Goal: Transaction & Acquisition: Purchase product/service

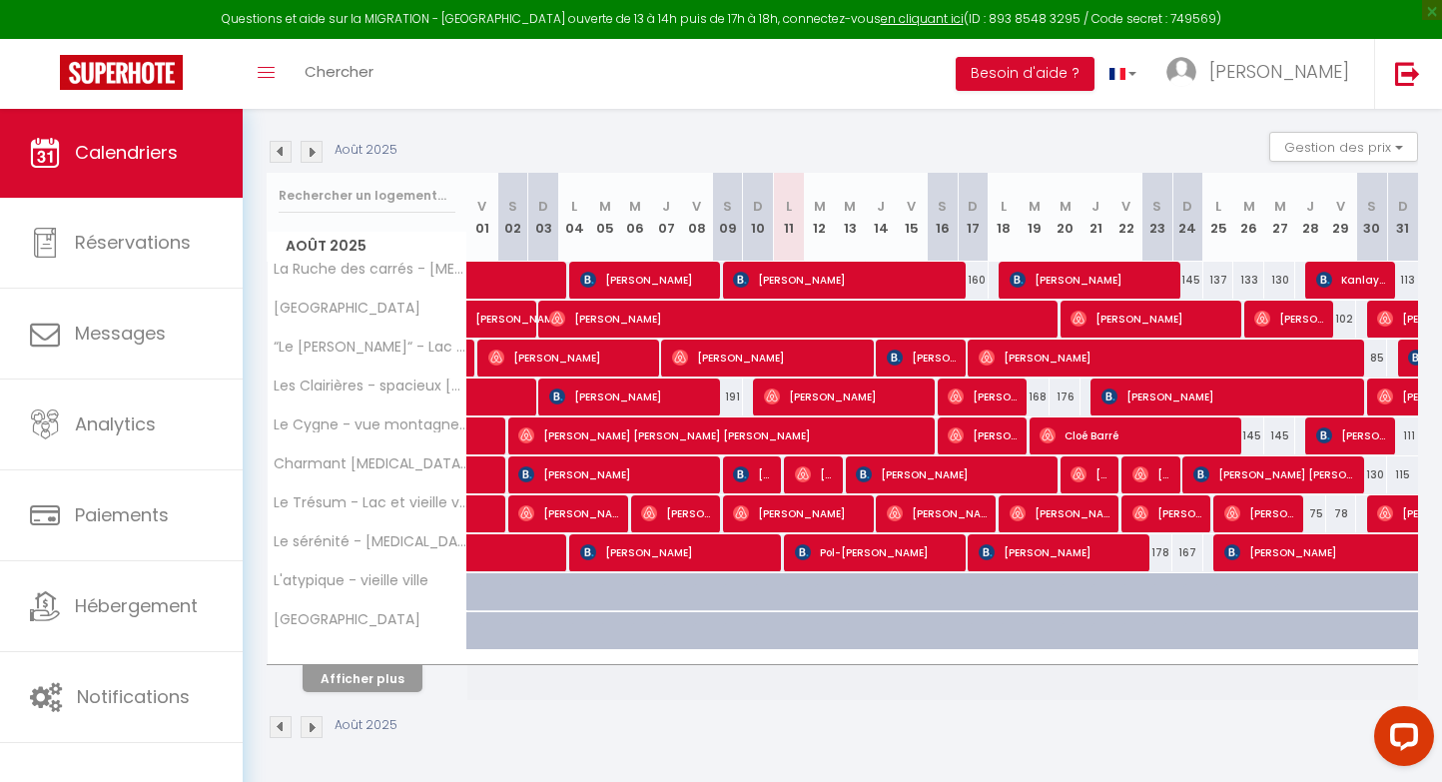
scroll to position [192, 0]
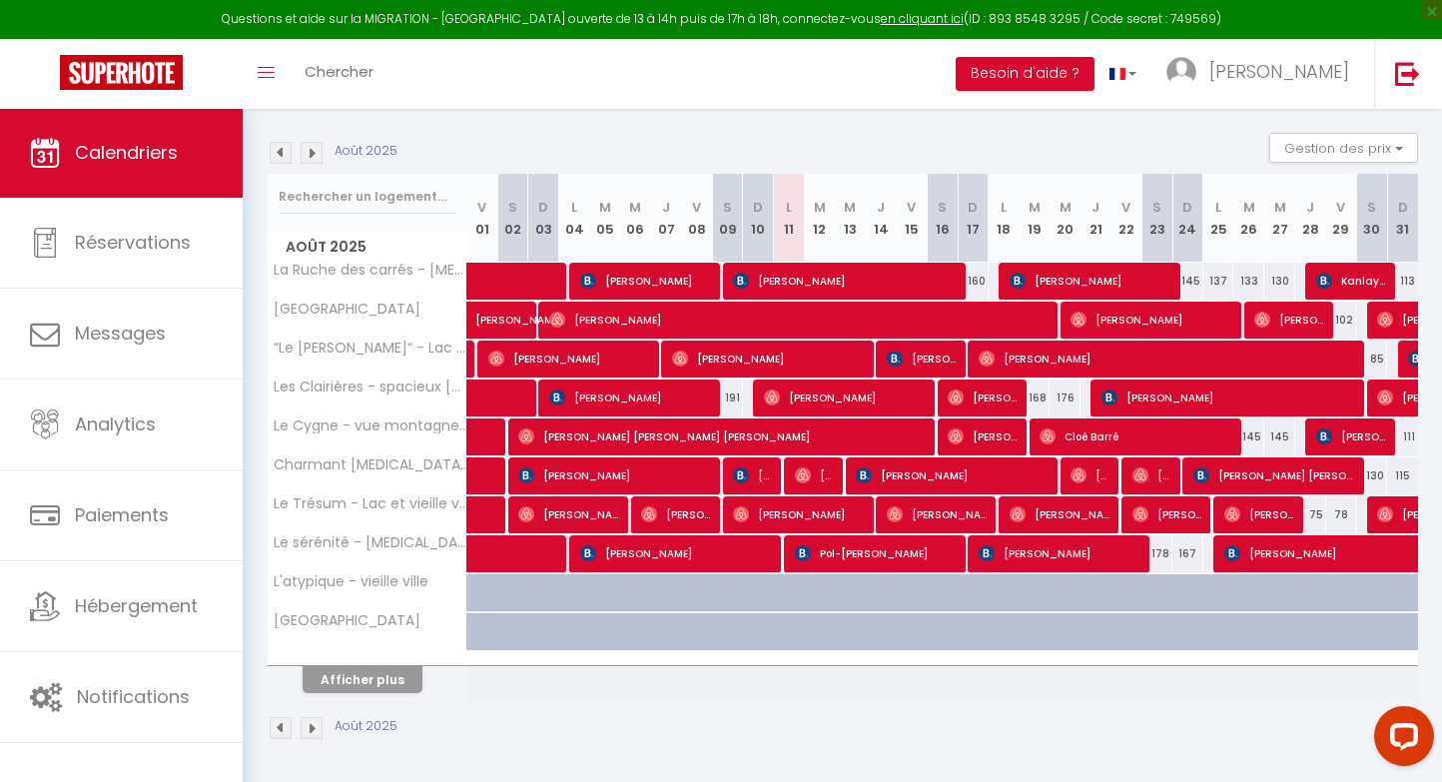
click at [386, 670] on button "Afficher plus" at bounding box center [362, 679] width 120 height 27
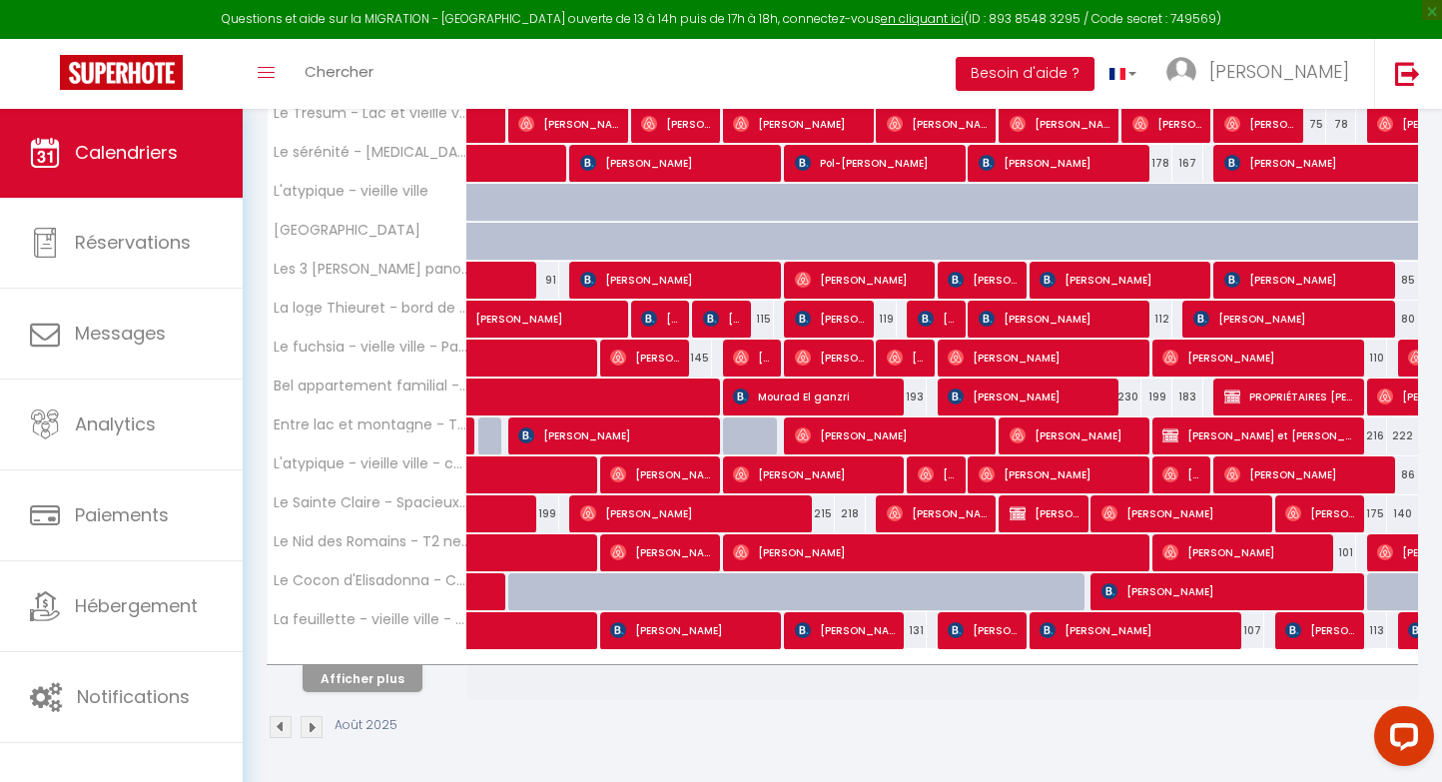
scroll to position [581, 0]
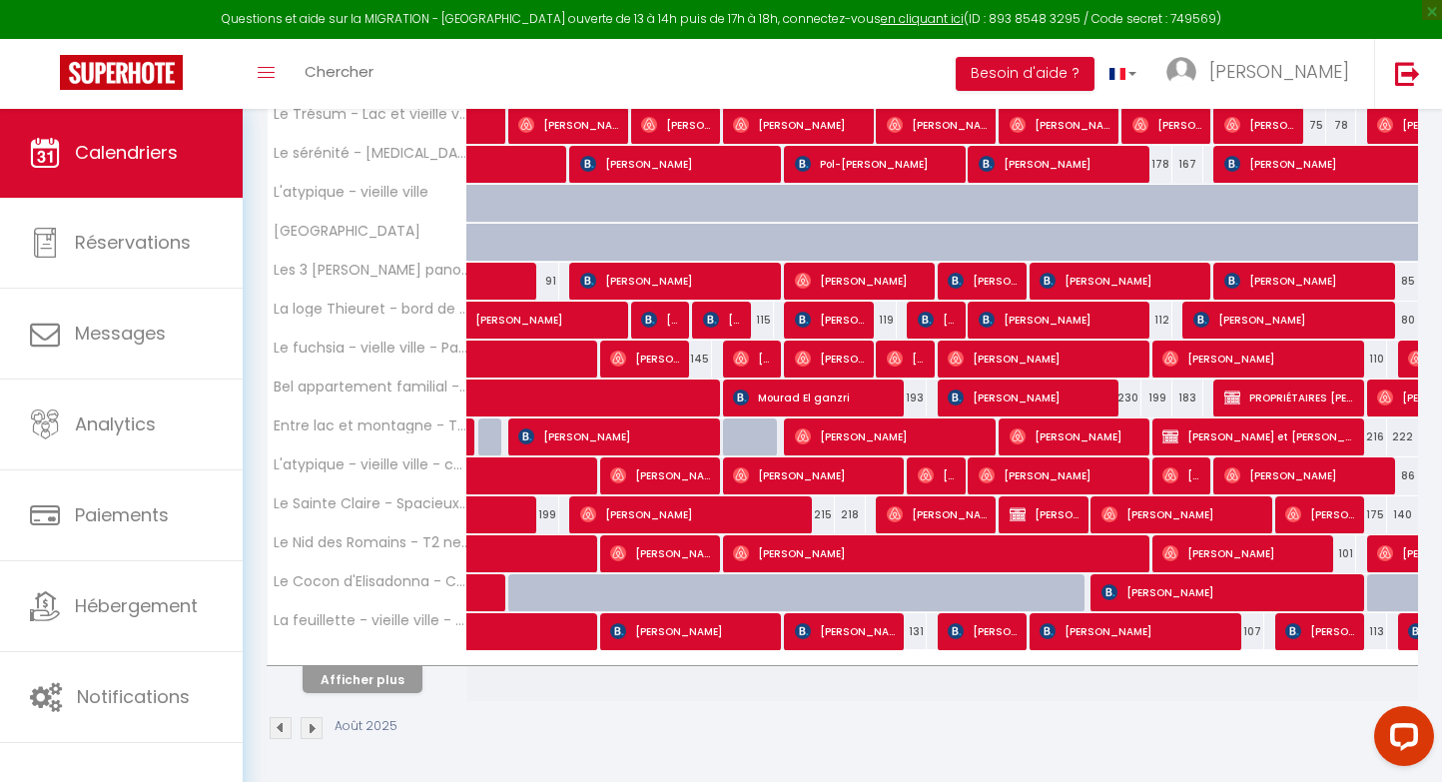
click at [403, 675] on button "Afficher plus" at bounding box center [362, 679] width 120 height 27
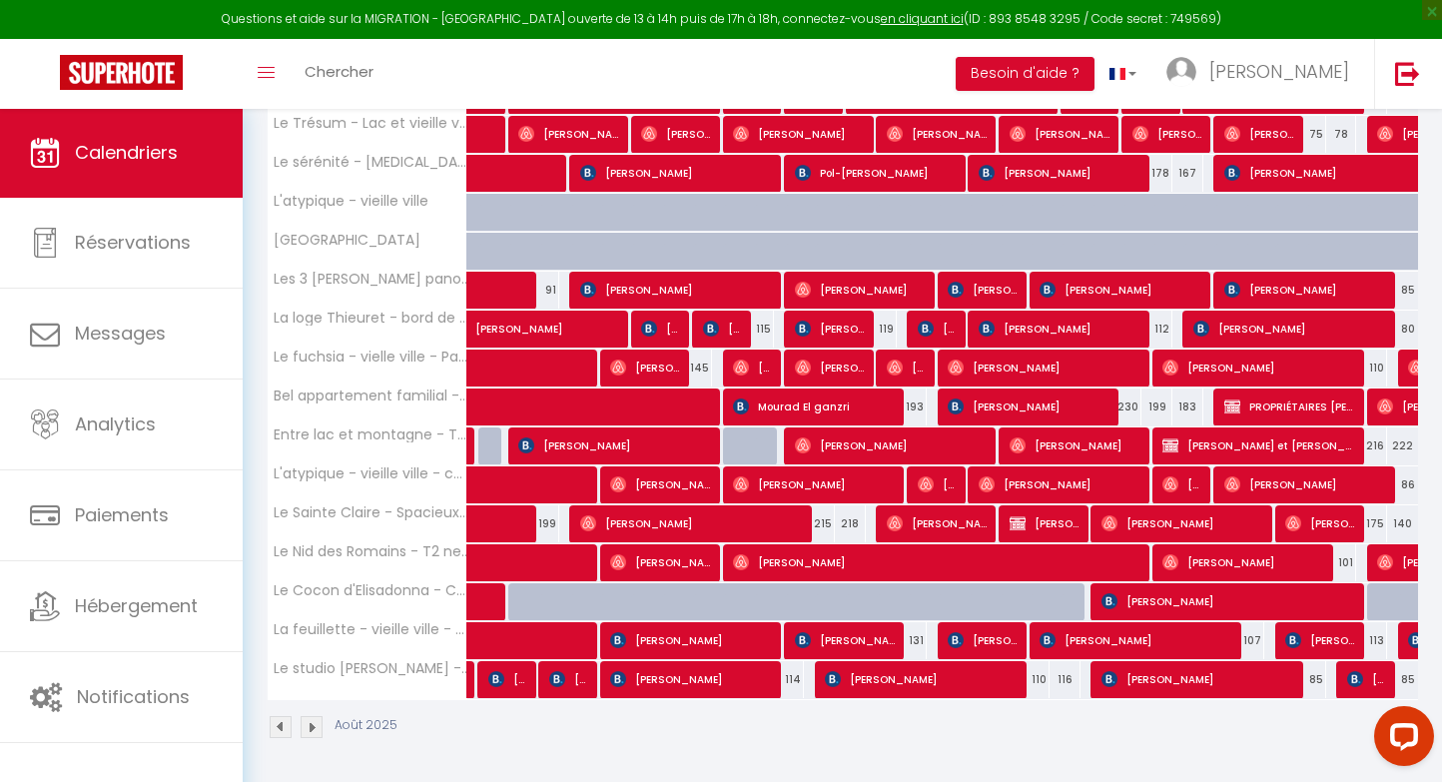
scroll to position [571, 0]
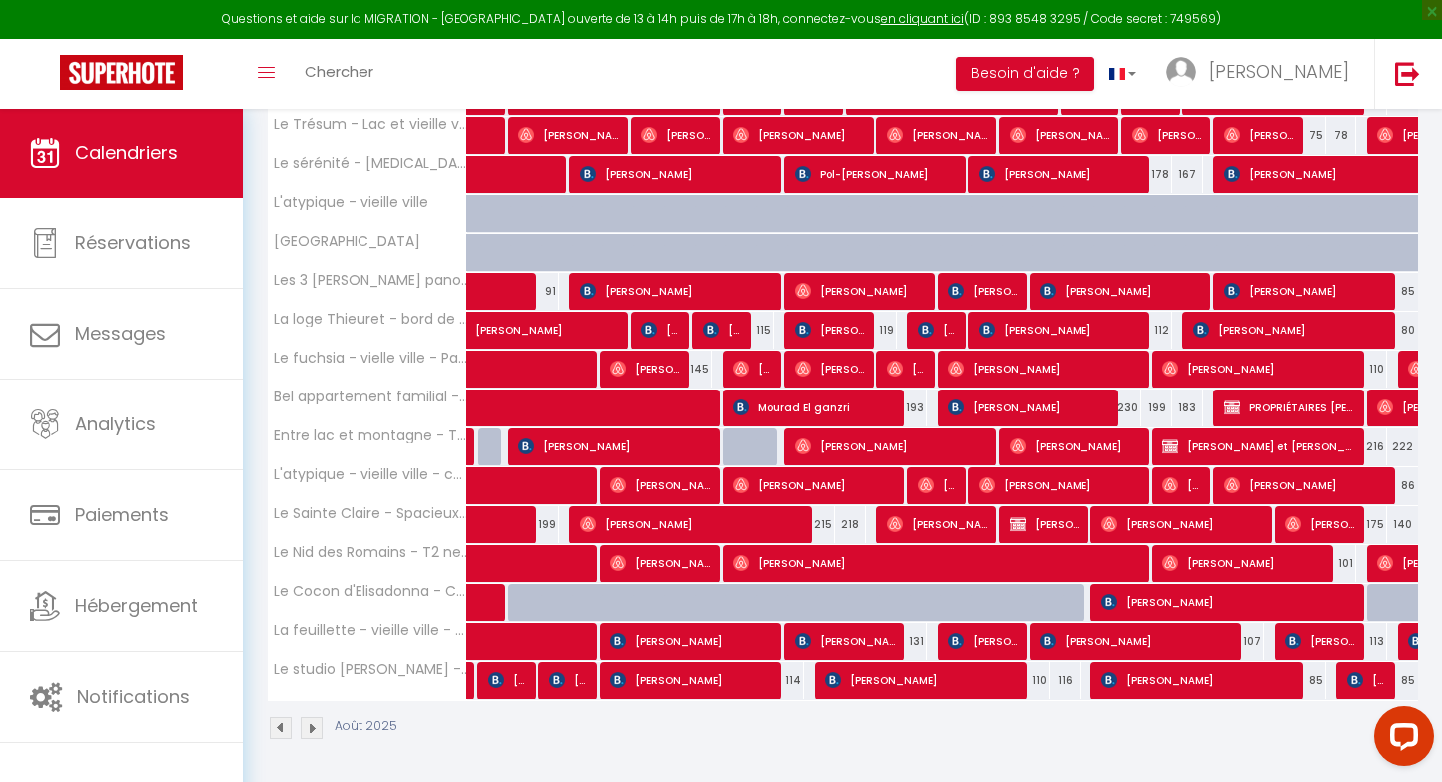
click at [881, 565] on span "[PERSON_NAME]" at bounding box center [939, 563] width 412 height 38
select select "OK"
select select "0"
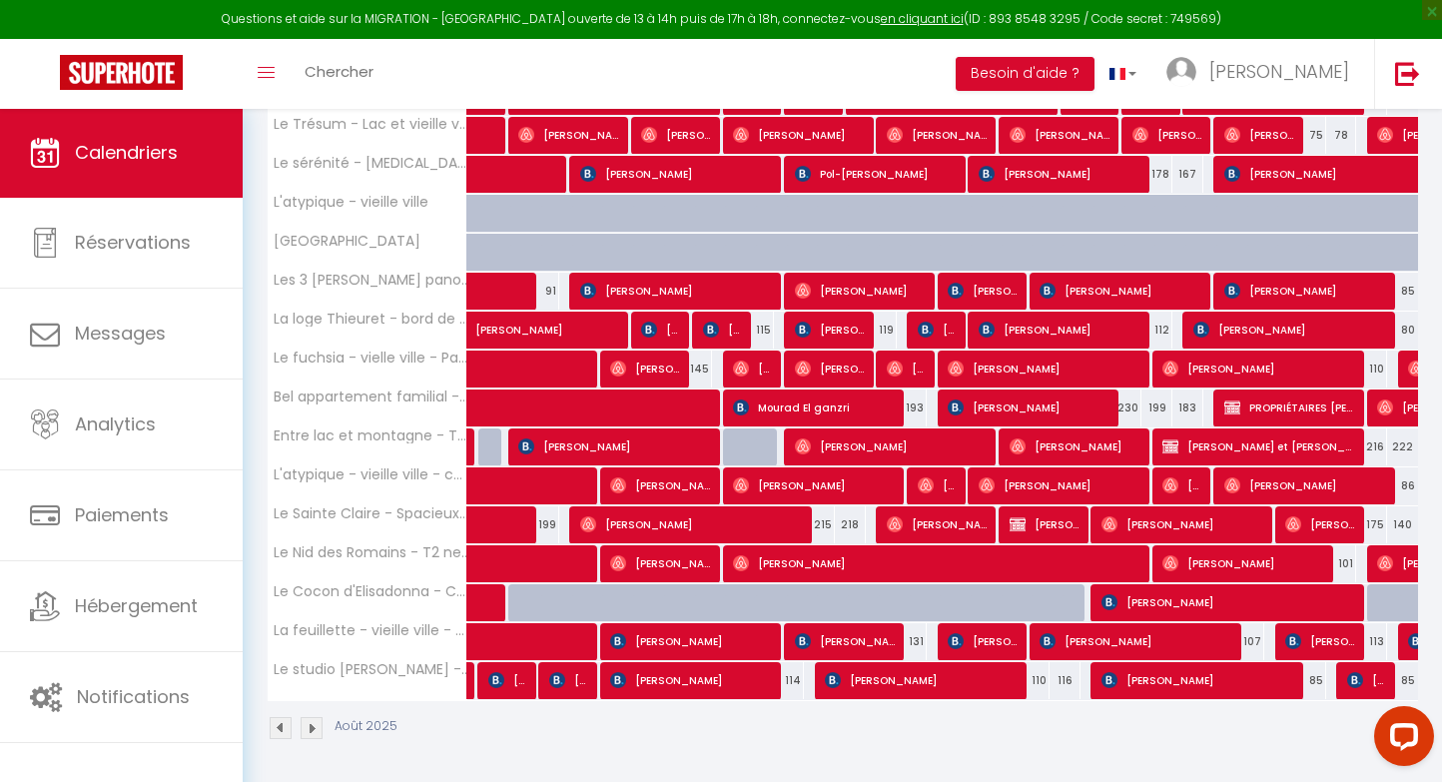
select select "1"
select select
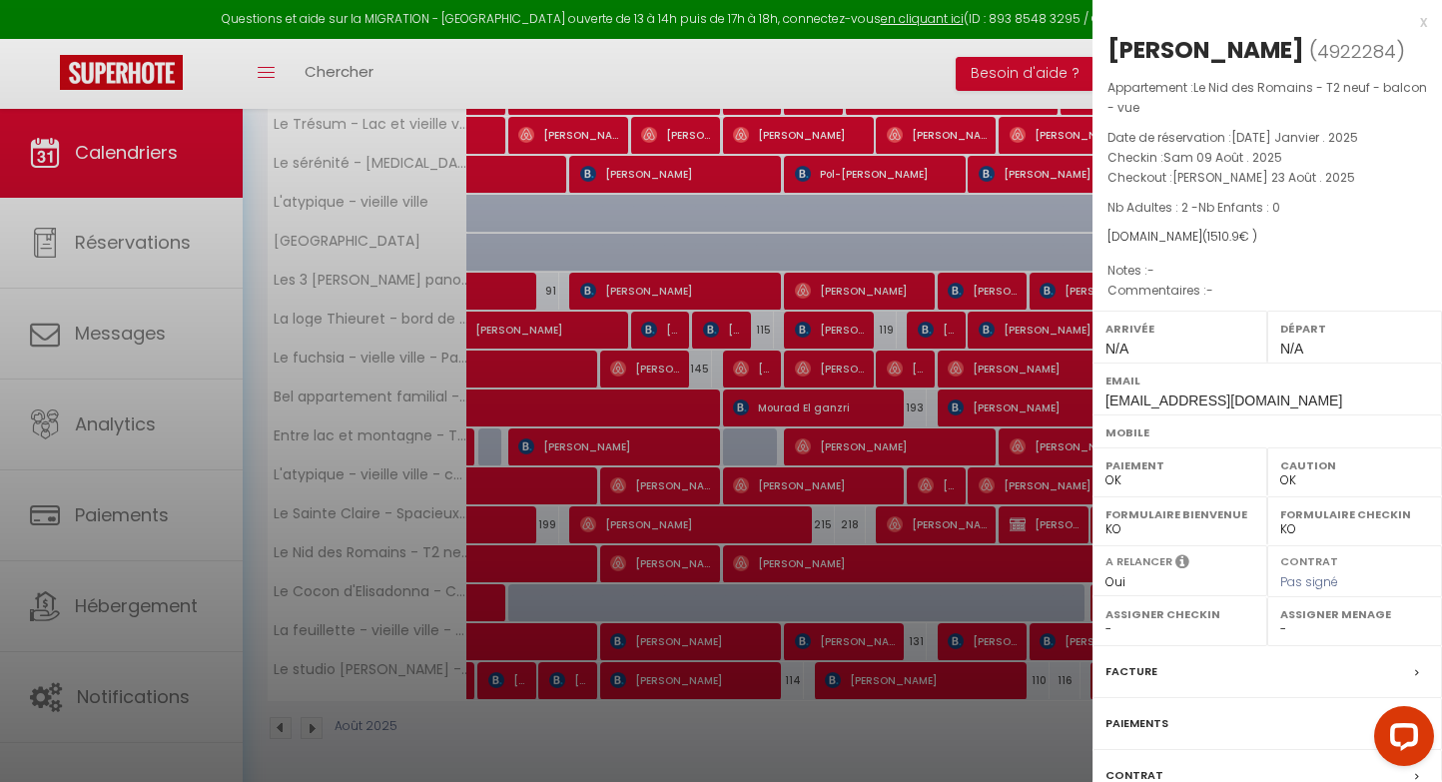
click at [564, 544] on div at bounding box center [721, 391] width 1442 height 782
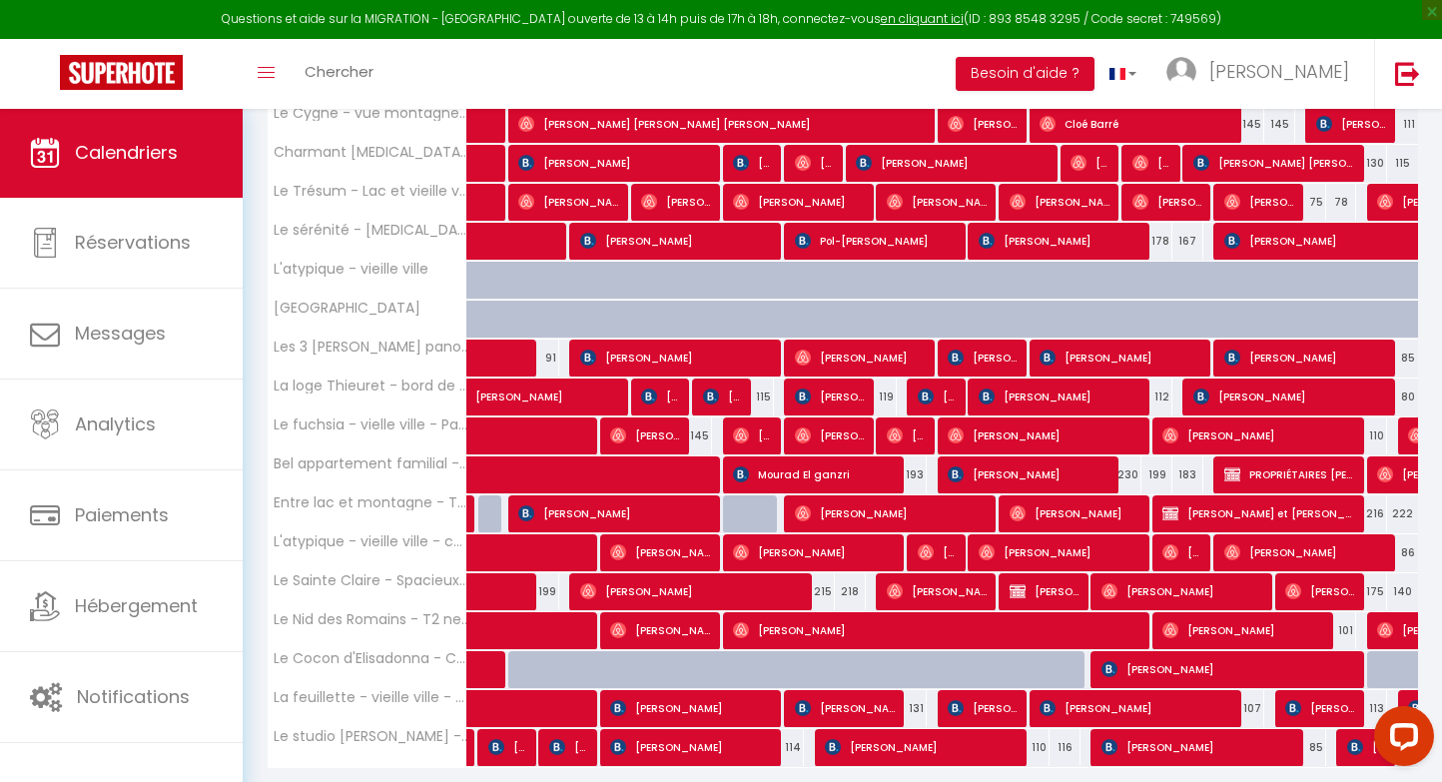
scroll to position [505, 0]
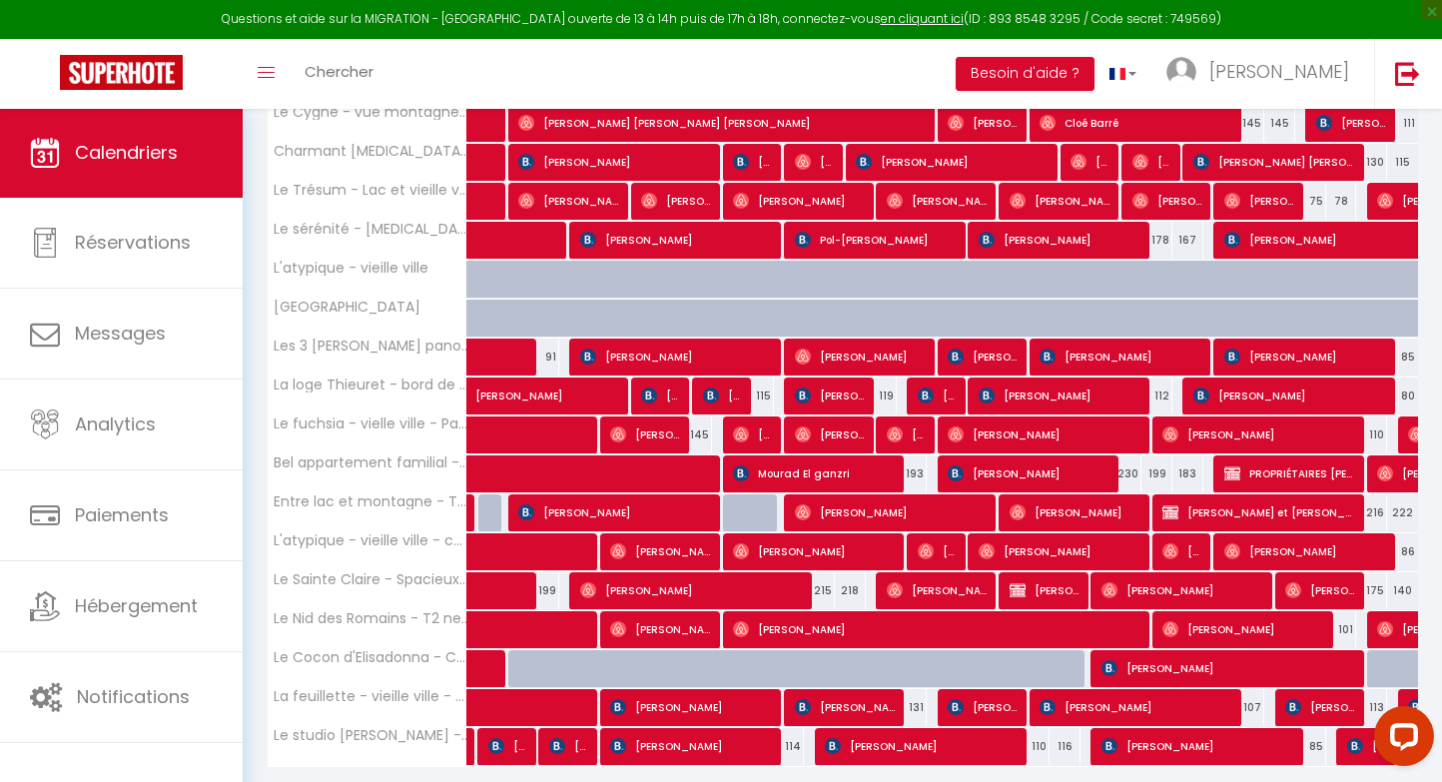
click at [849, 632] on span "[PERSON_NAME]" at bounding box center [939, 629] width 412 height 38
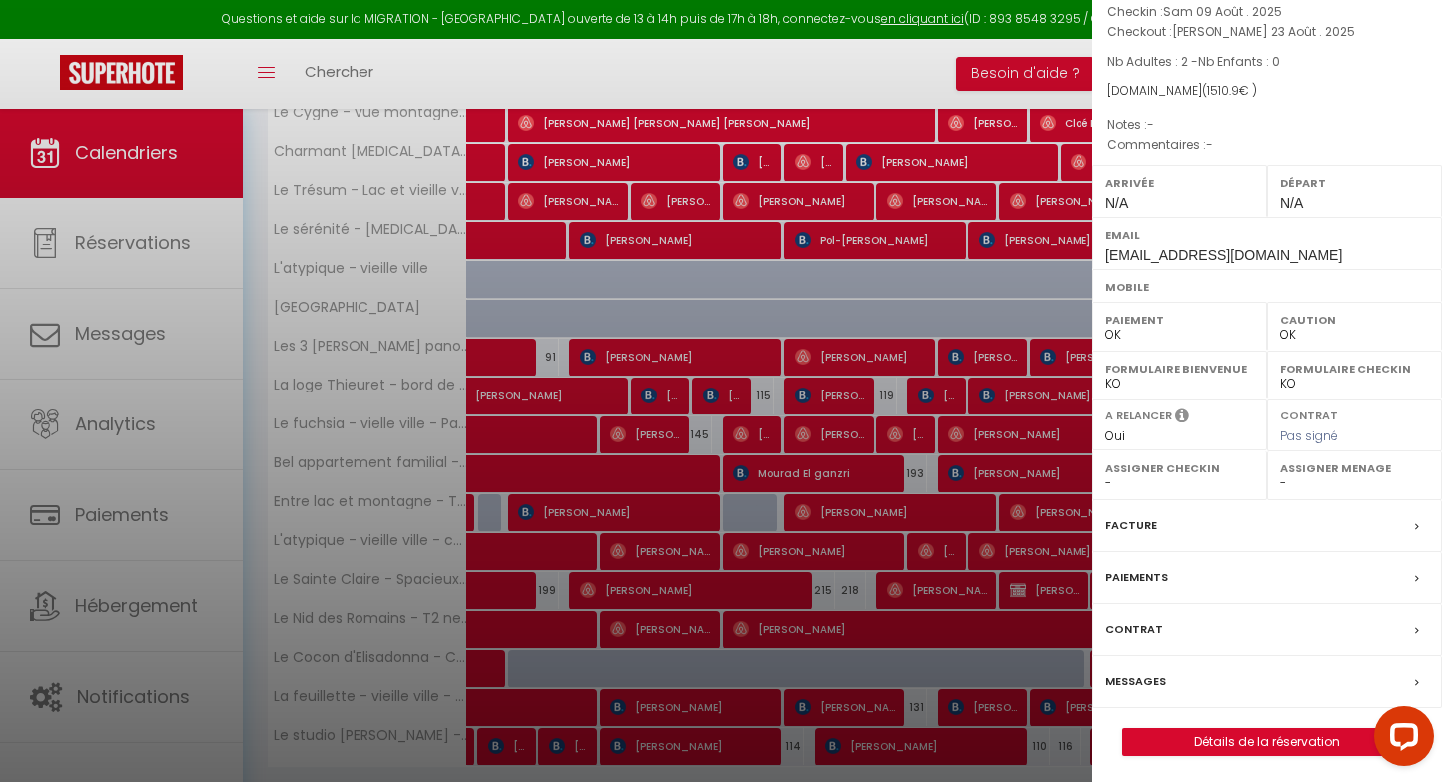
scroll to position [145, 0]
click at [1141, 568] on label "Paiements" at bounding box center [1136, 578] width 63 height 21
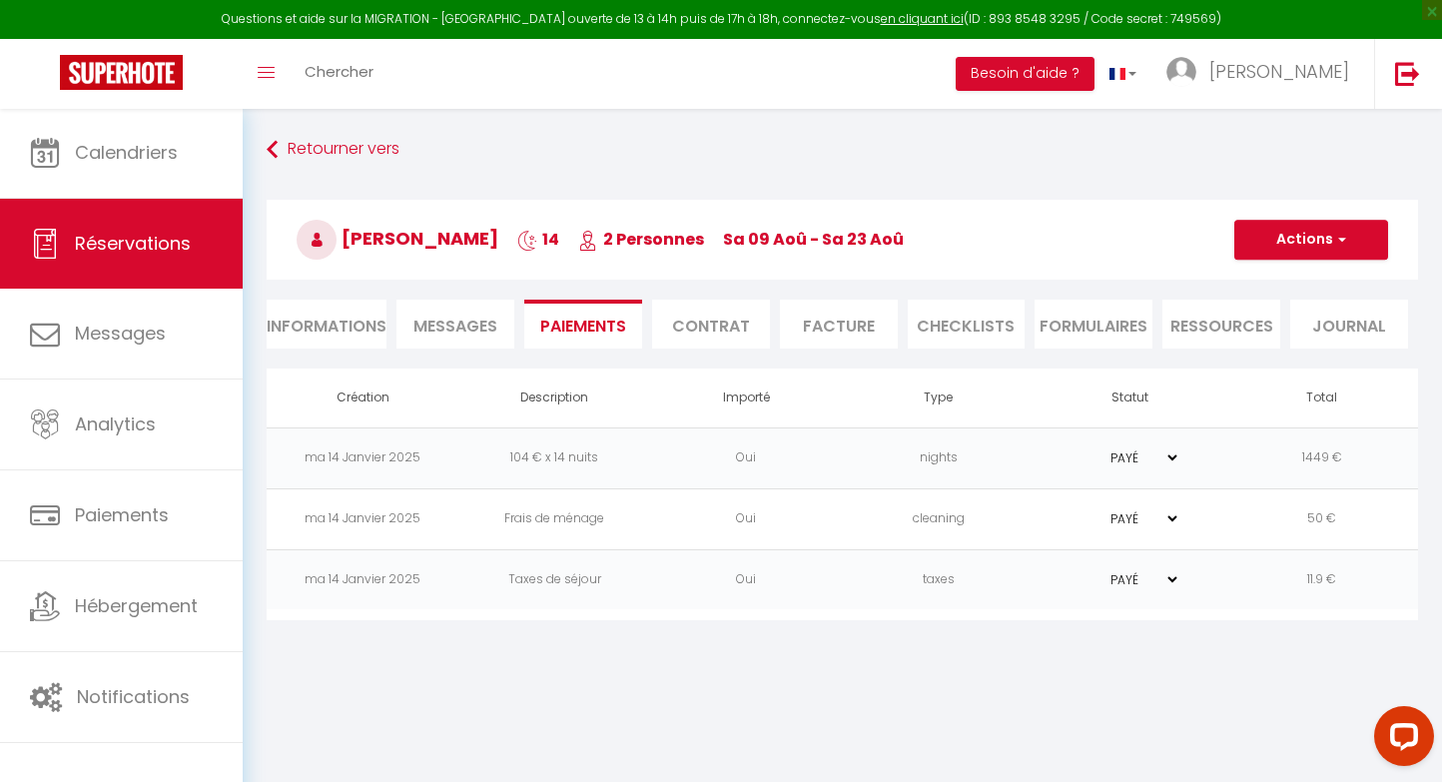
click at [1320, 234] on button "Actions" at bounding box center [1311, 240] width 154 height 40
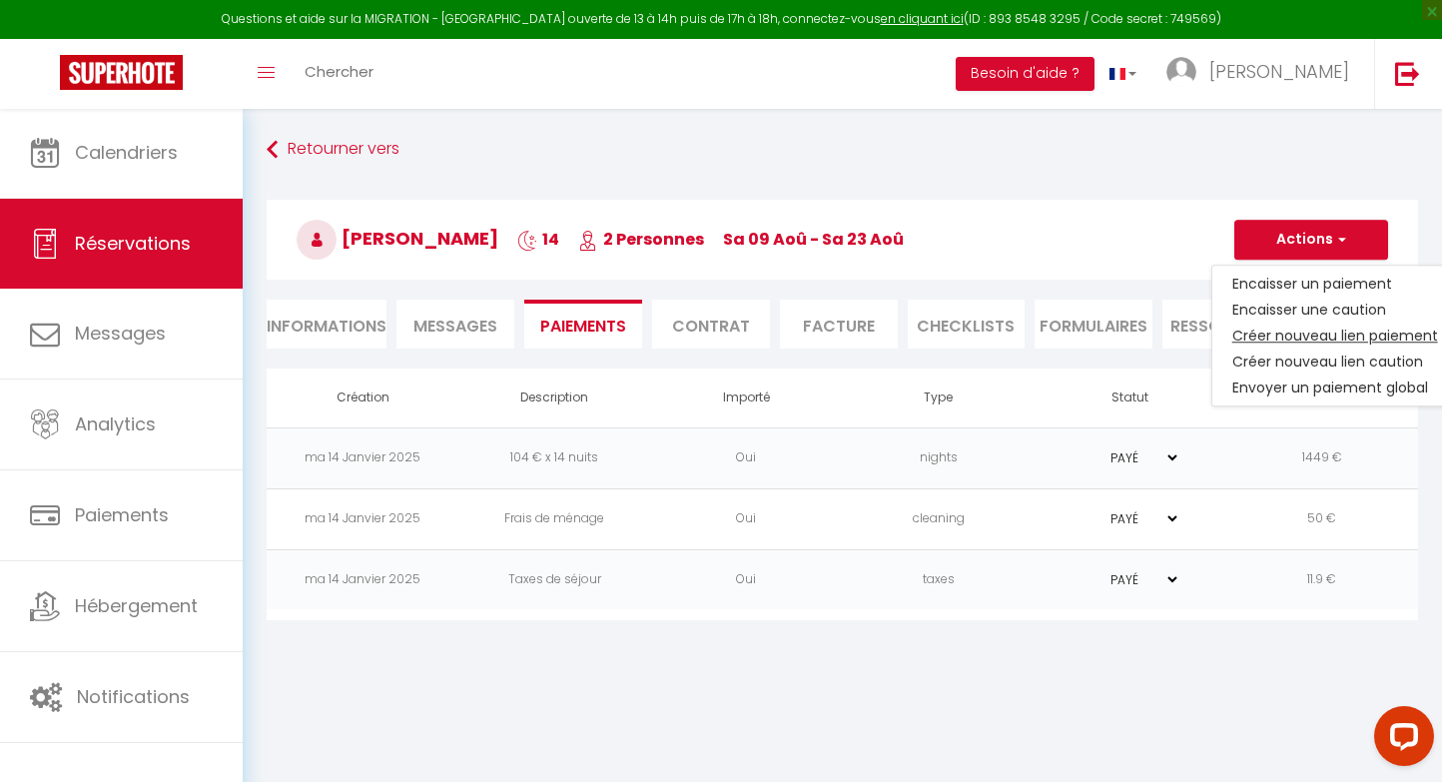
click at [1304, 325] on link "Créer nouveau lien paiement" at bounding box center [1335, 335] width 246 height 26
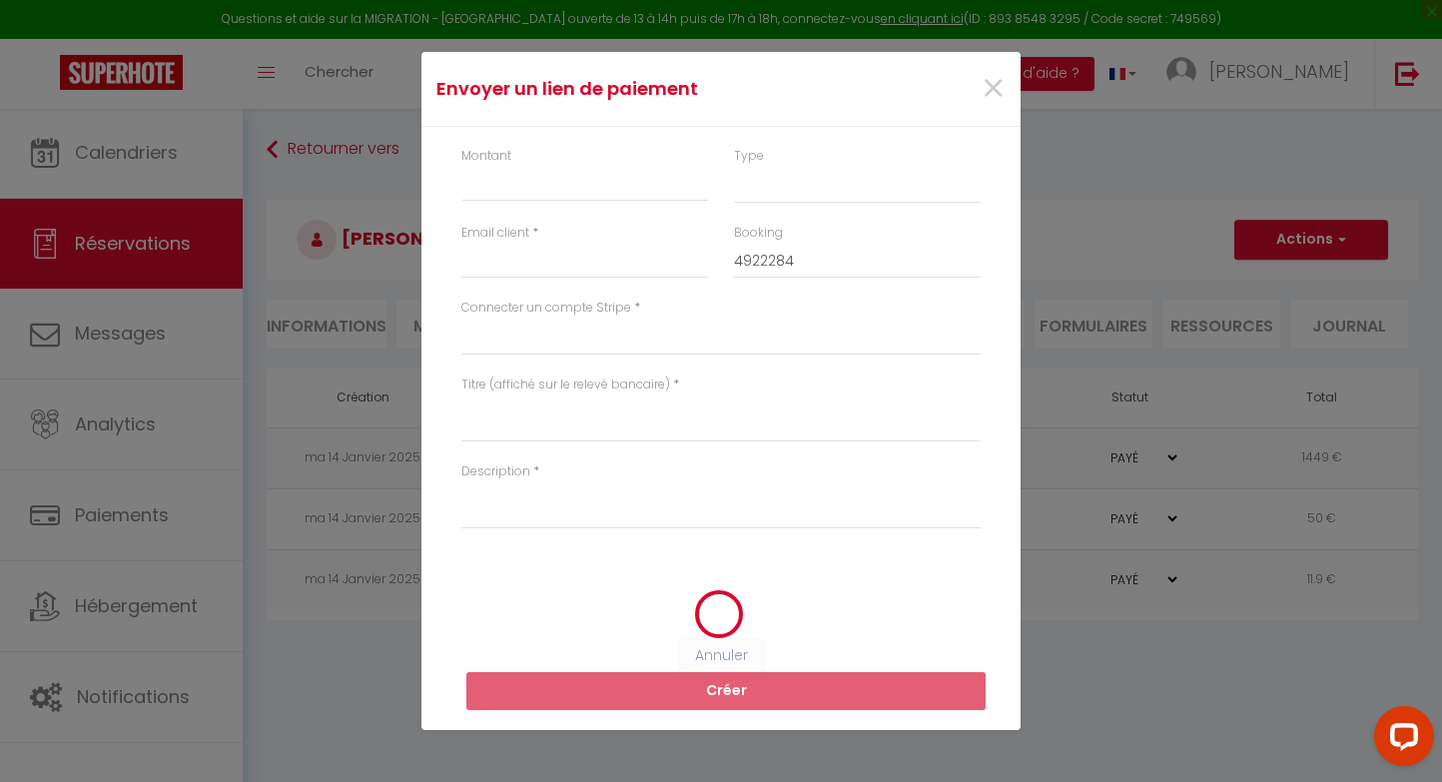
select select "nights"
type input "[EMAIL_ADDRESS][DOMAIN_NAME]"
select select "4918"
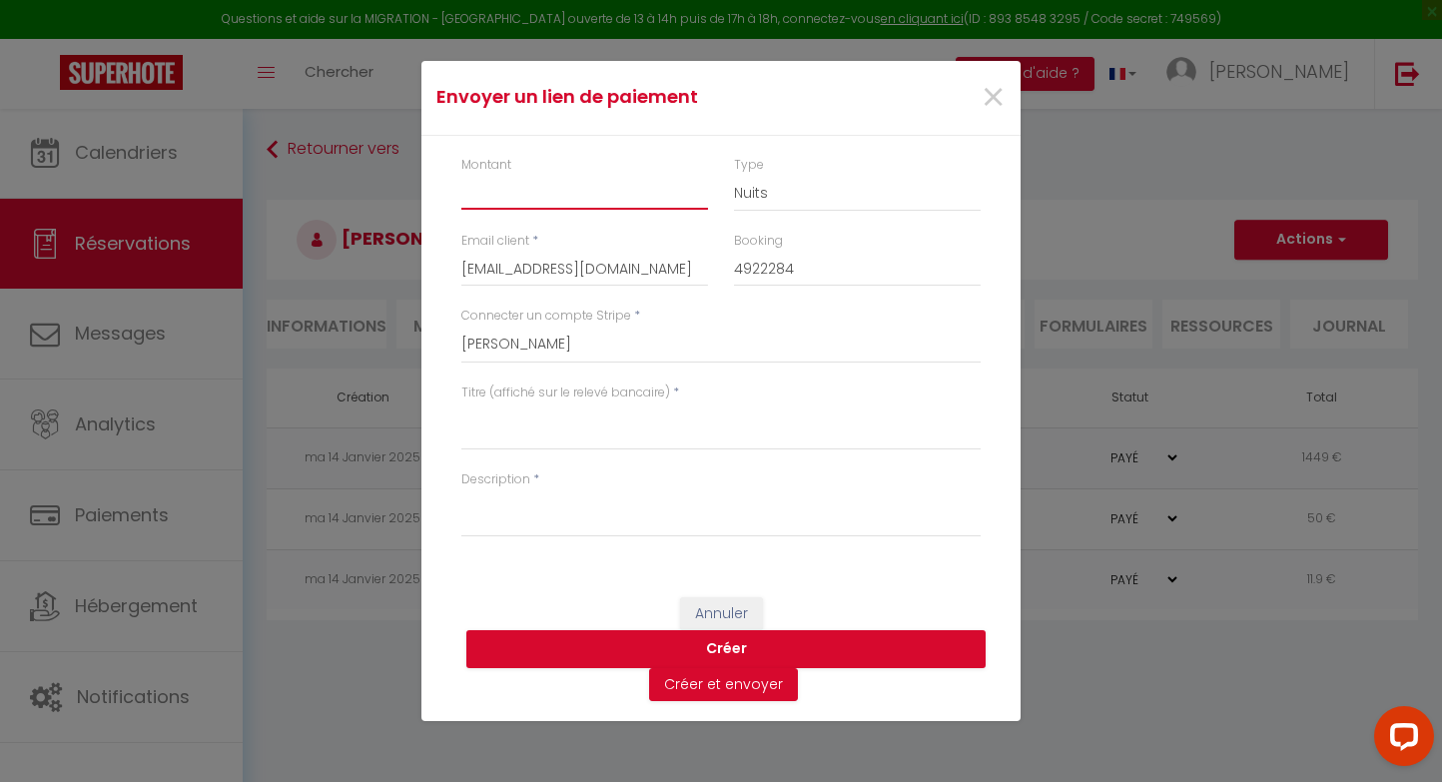
click at [535, 197] on input "Montant" at bounding box center [584, 192] width 247 height 36
type input "100"
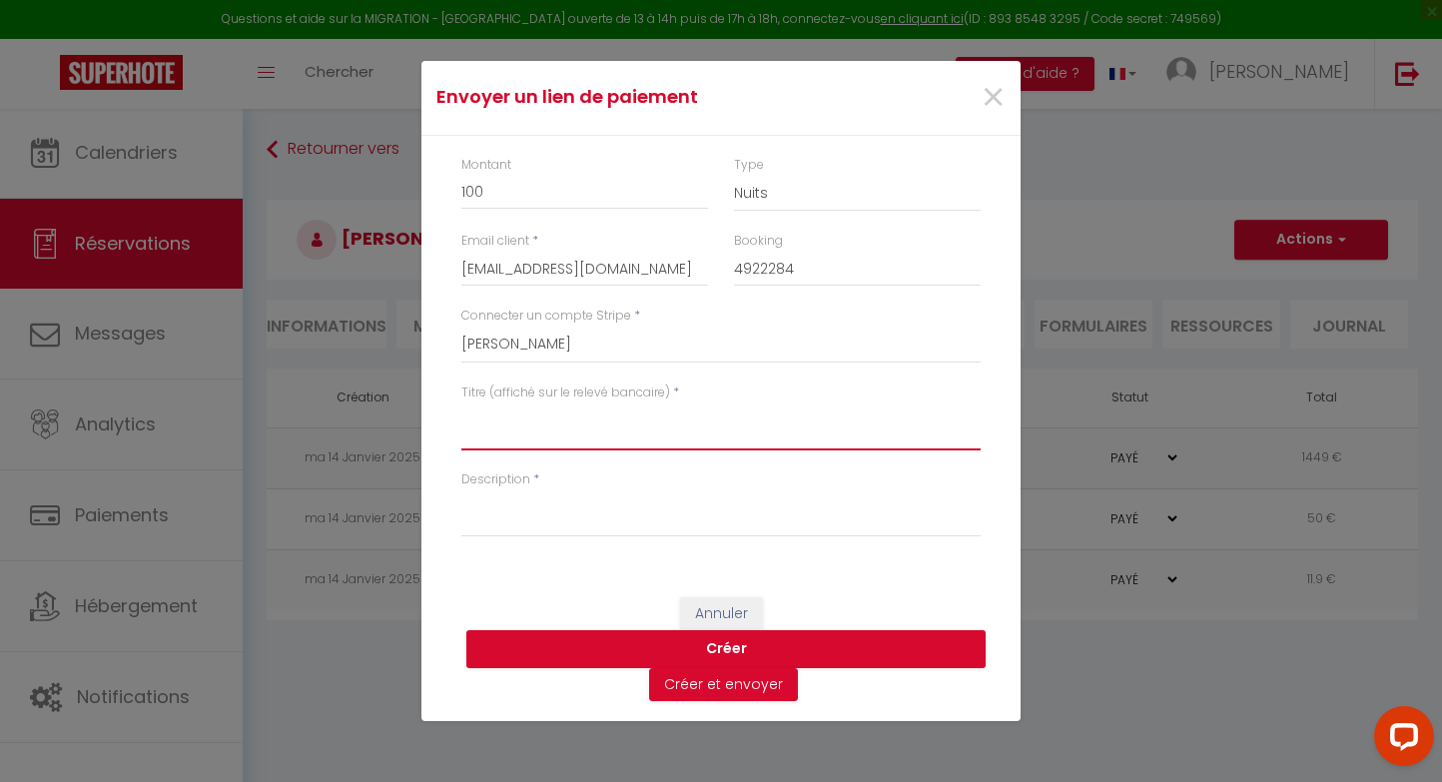
click at [596, 421] on textarea "Titre (affiché sur le relevé bancaire)" at bounding box center [720, 426] width 519 height 48
click at [521, 437] on textarea "Titre (affiché sur le relevé bancaire)" at bounding box center [720, 426] width 519 height 48
drag, startPoint x: 724, startPoint y: 421, endPoint x: 442, endPoint y: 416, distance: 281.6
click at [442, 416] on div "Montant 100 Type Nuits Frais de ménage Taxe de séjour Autre Email client * [EMA…" at bounding box center [720, 356] width 599 height 441
type textarea "2 personnes supplémentaires / 5 nuits"
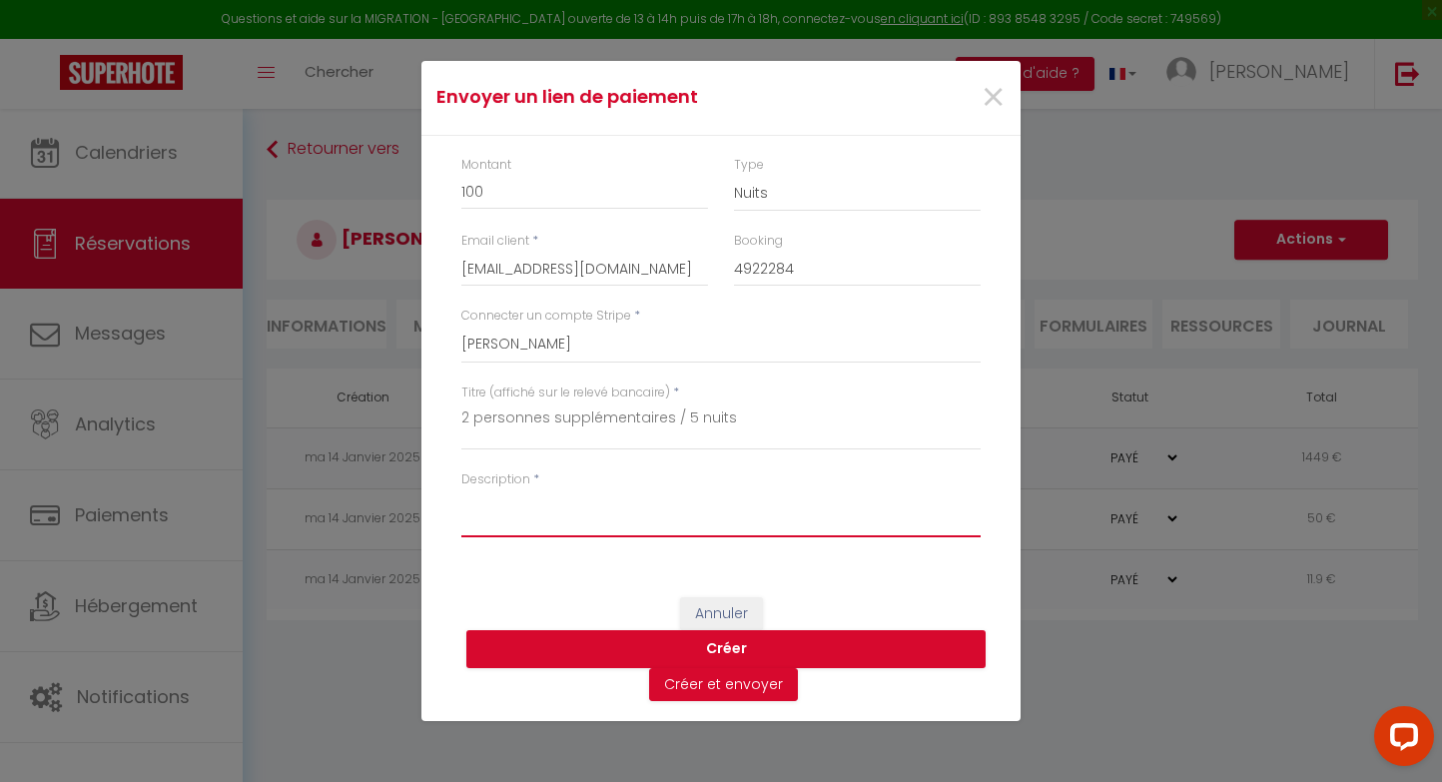
click at [514, 509] on textarea "Description" at bounding box center [720, 513] width 519 height 48
paste textarea "2 personnes supplémentaires / 5 nuits"
type textarea "2 personnes supplémentaires / 5 nuits"
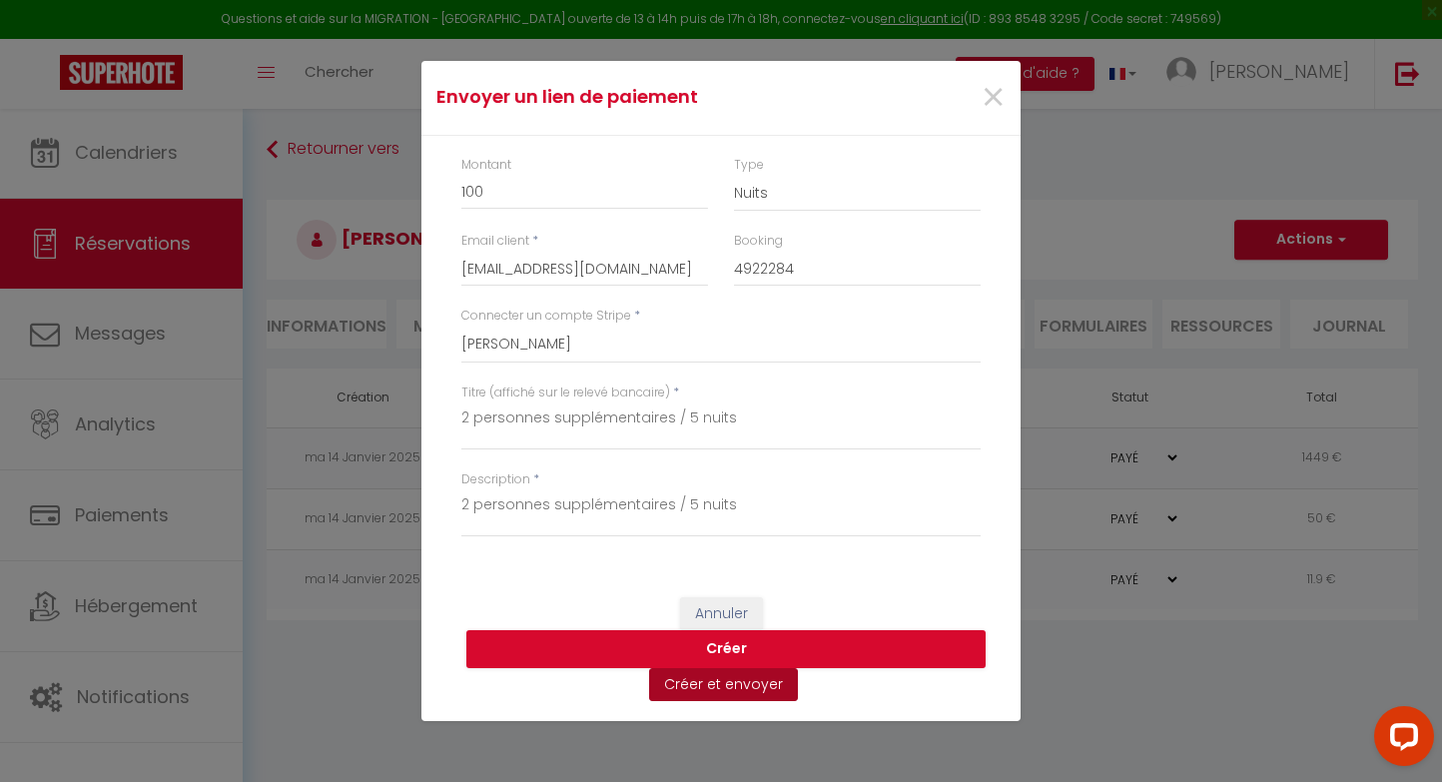
click at [693, 685] on button "Créer et envoyer" at bounding box center [723, 685] width 149 height 34
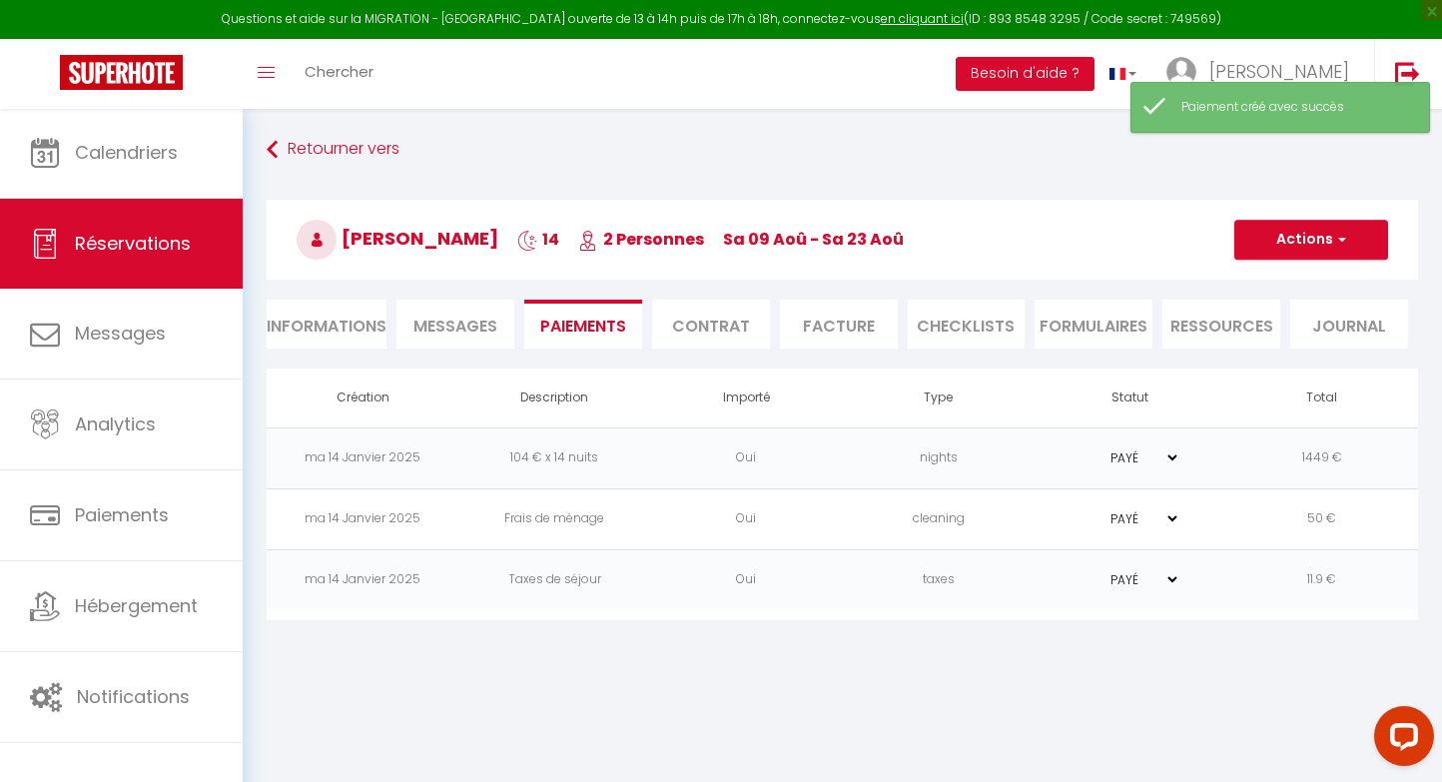
select select "fr"
type input "[EMAIL_ADDRESS][DOMAIN_NAME]"
type input "Demande de paiement"
type textarea "Bonjour, Nous vous invitons à cliquer sur le lien ci-dessous pour effectuer le …"
select select "0"
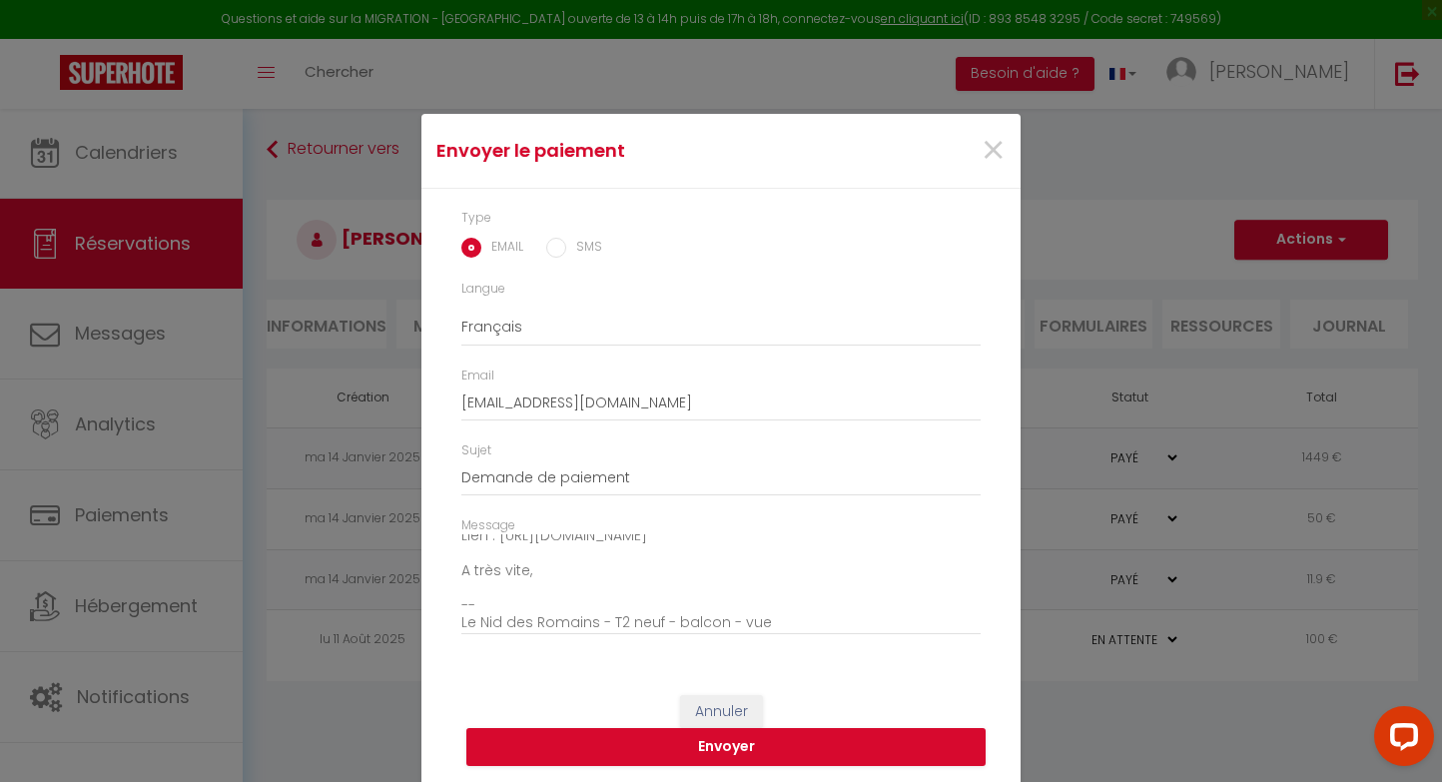
scroll to position [136, 0]
click at [585, 742] on button "Envoyer" at bounding box center [725, 747] width 519 height 38
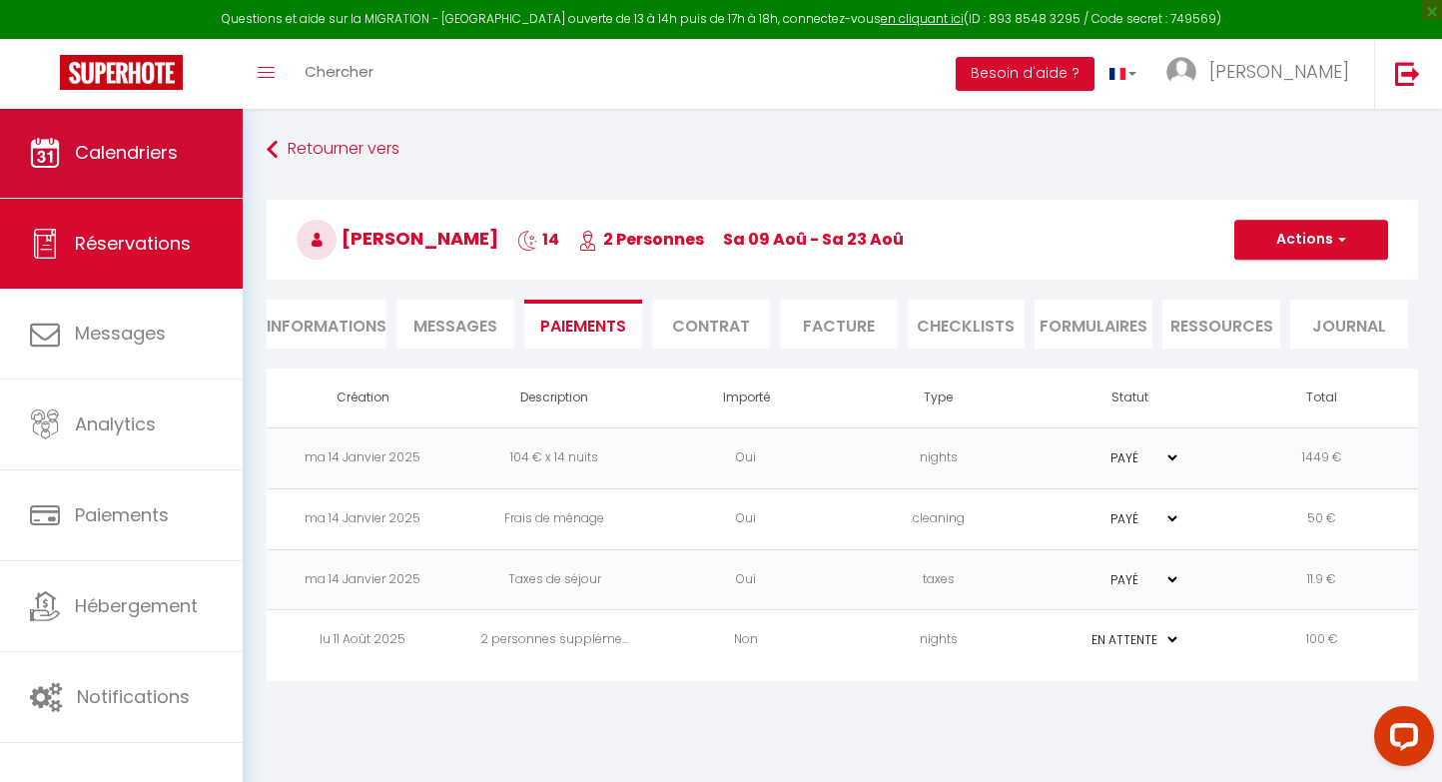
click at [123, 163] on span "Calendriers" at bounding box center [126, 152] width 103 height 25
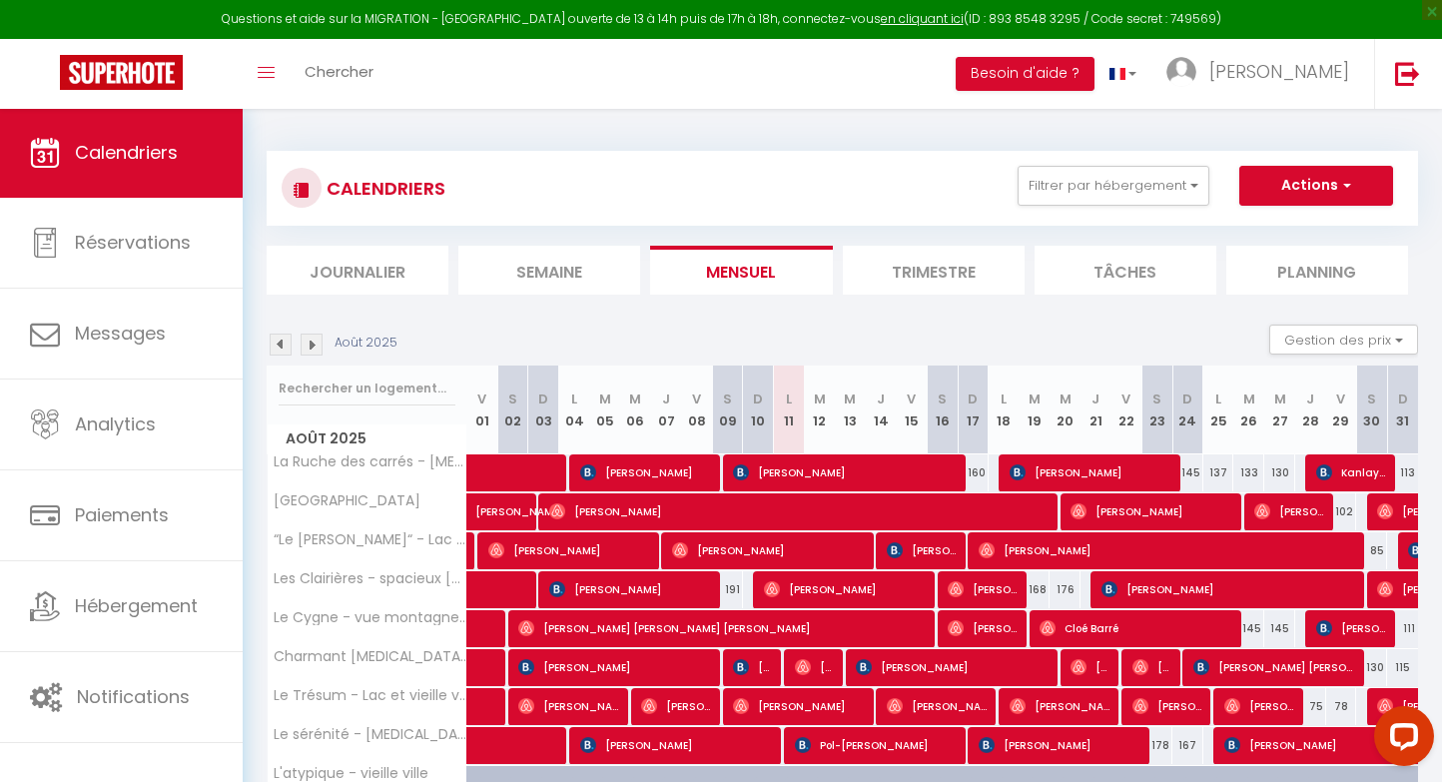
click at [566, 277] on li "Semaine" at bounding box center [549, 270] width 182 height 49
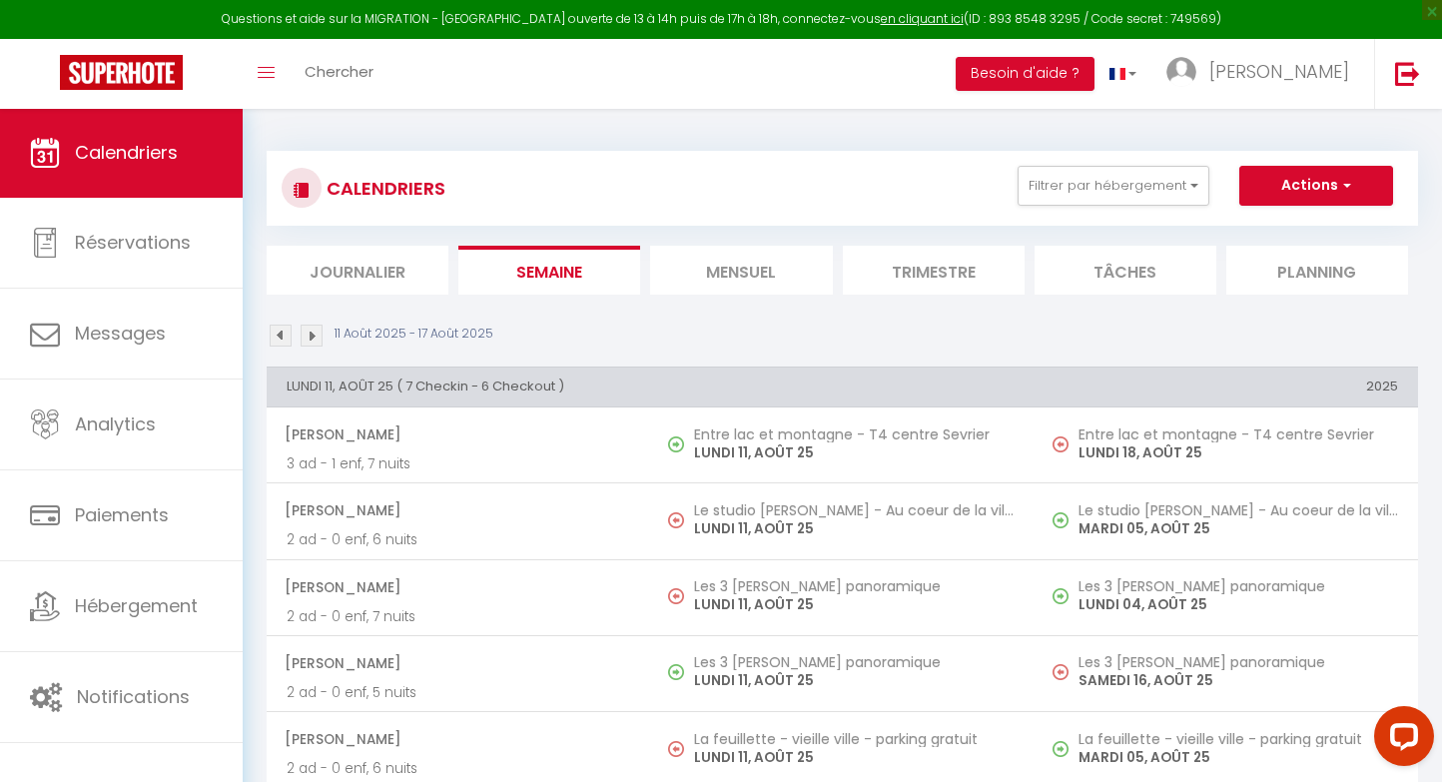
click at [305, 338] on img at bounding box center [311, 335] width 22 height 22
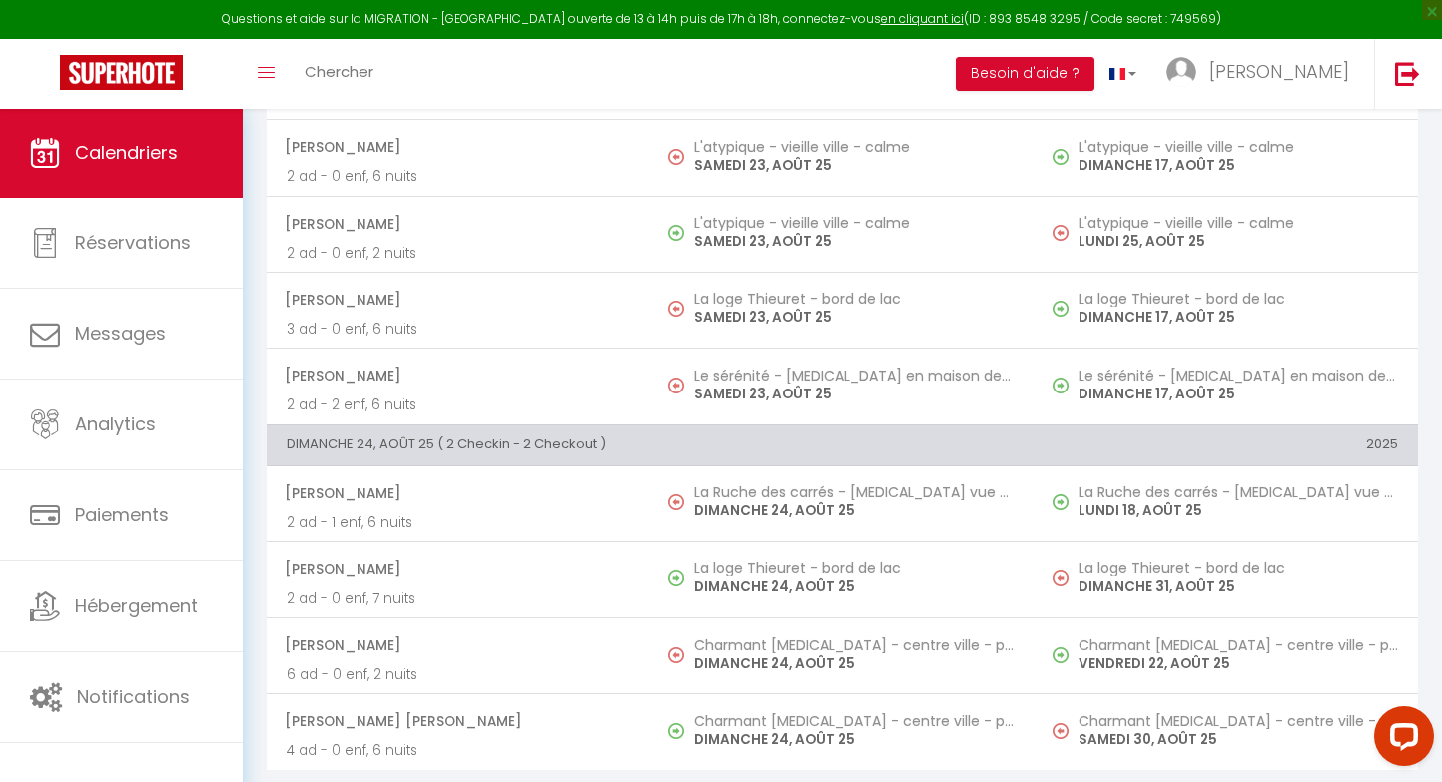
scroll to position [3156, 0]
